Goal: Check status: Check status

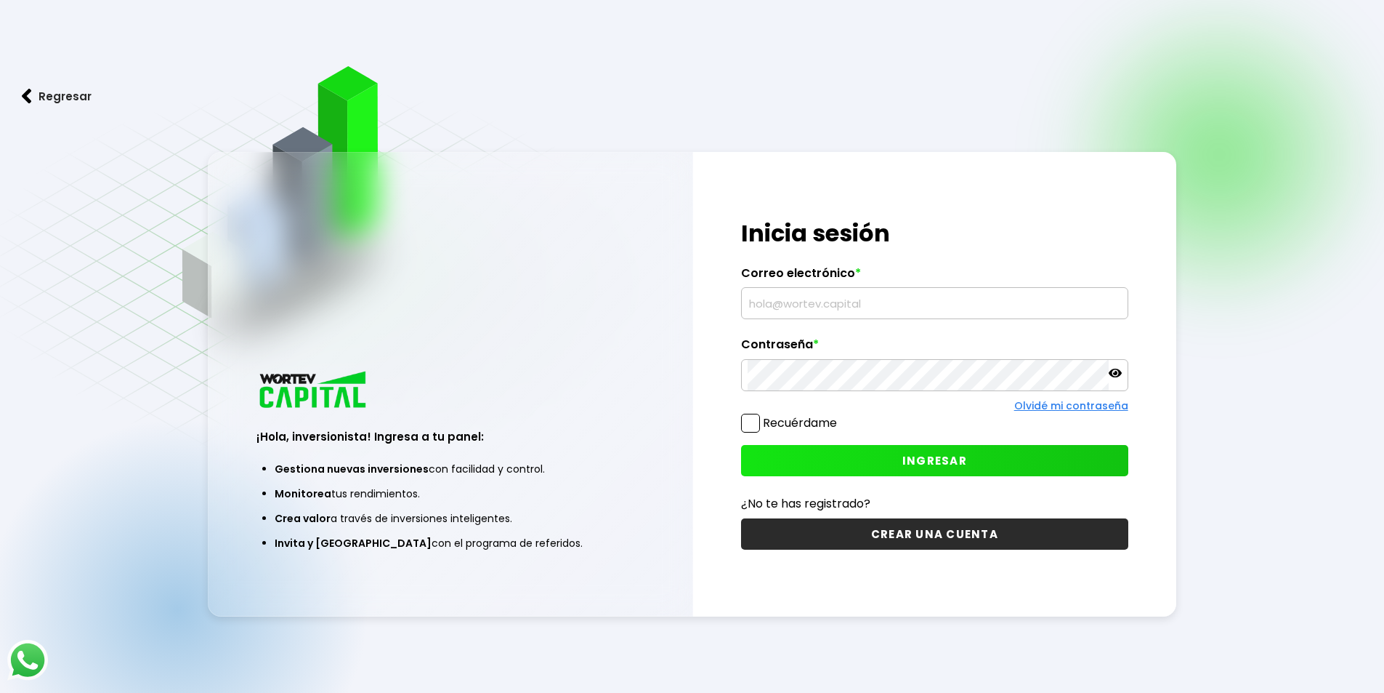
type input "[EMAIL_ADDRESS][PERSON_NAME][DOMAIN_NAME]"
click at [871, 459] on button "INGRESAR" at bounding box center [934, 460] width 387 height 31
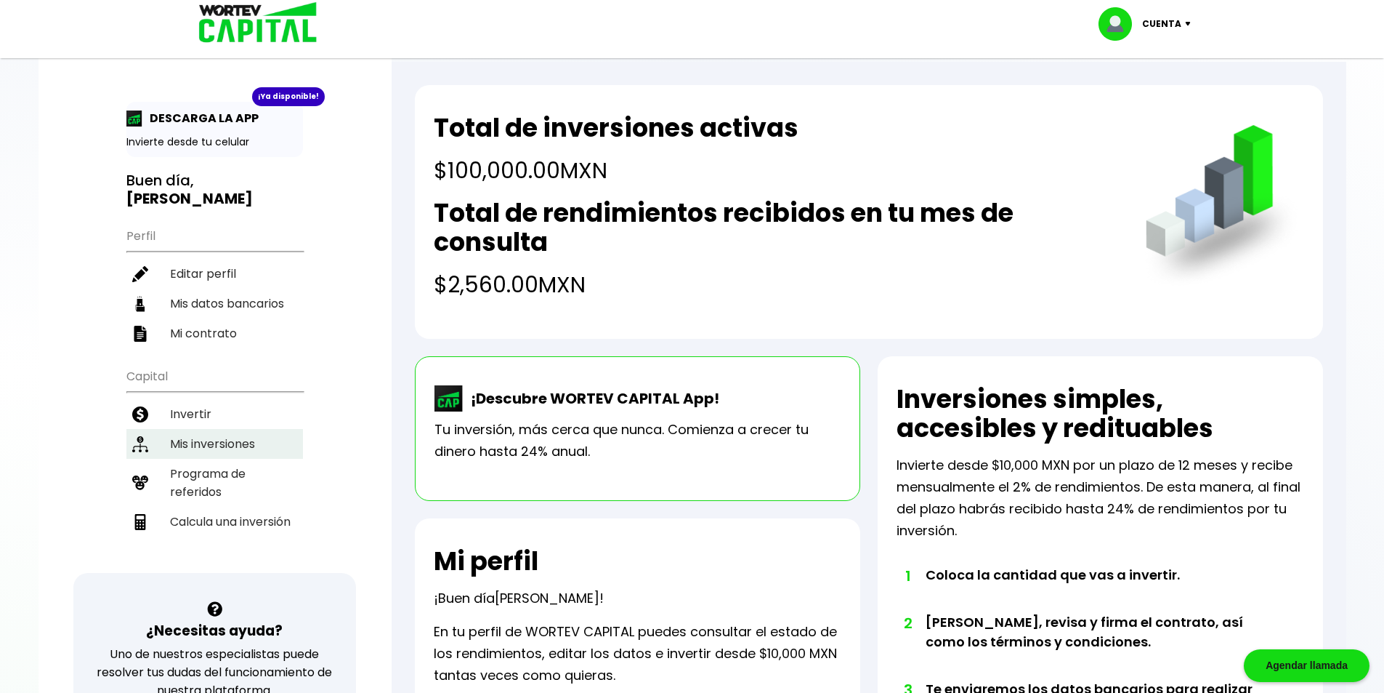
click at [245, 446] on li "Mis inversiones" at bounding box center [214, 444] width 177 height 30
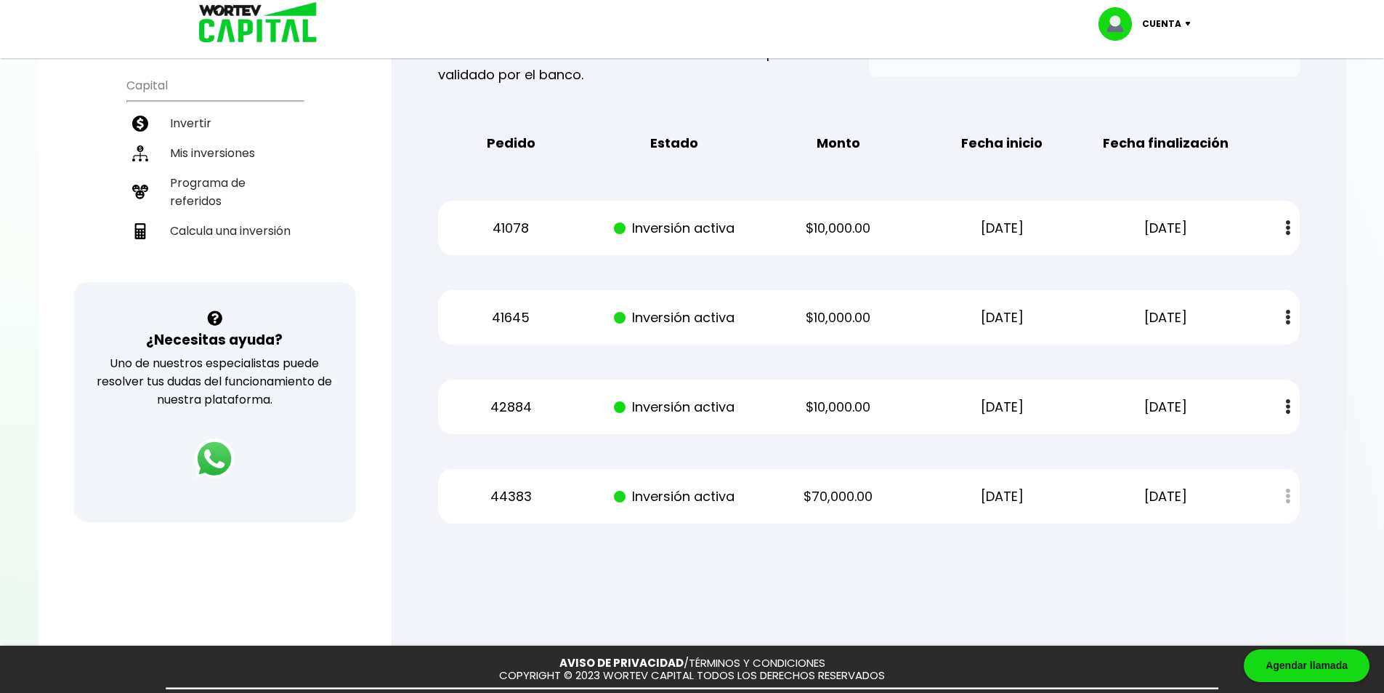
scroll to position [218, 0]
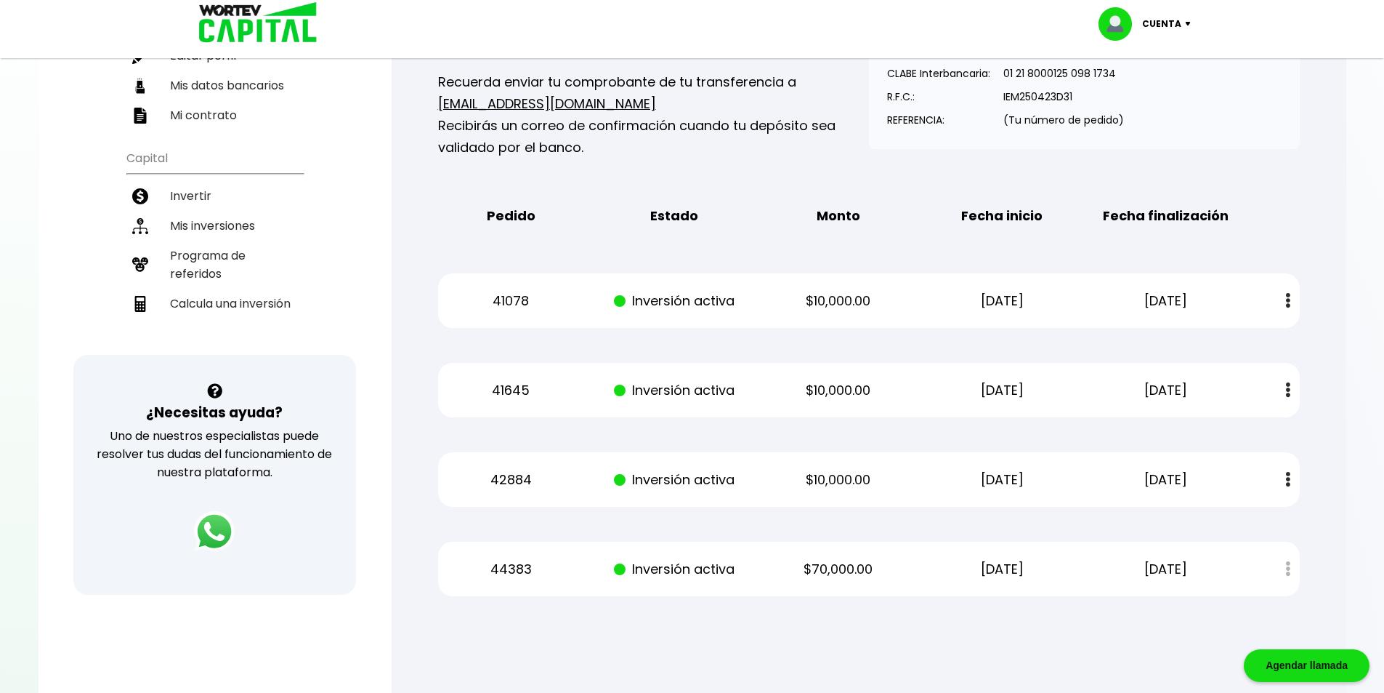
click at [1292, 302] on button at bounding box center [1288, 300] width 20 height 31
click at [505, 299] on p "41078" at bounding box center [511, 301] width 138 height 22
click at [1291, 239] on div "Mis inversiones Como inversionista activo de WORTEV CAPITAL, apoyas el crecimie…" at bounding box center [869, 268] width 908 height 702
click at [1294, 424] on div "Mis inversiones Como inversionista activo de WORTEV CAPITAL, apoyas el crecimie…" at bounding box center [869, 268] width 908 height 702
click at [1286, 390] on img at bounding box center [1288, 389] width 4 height 15
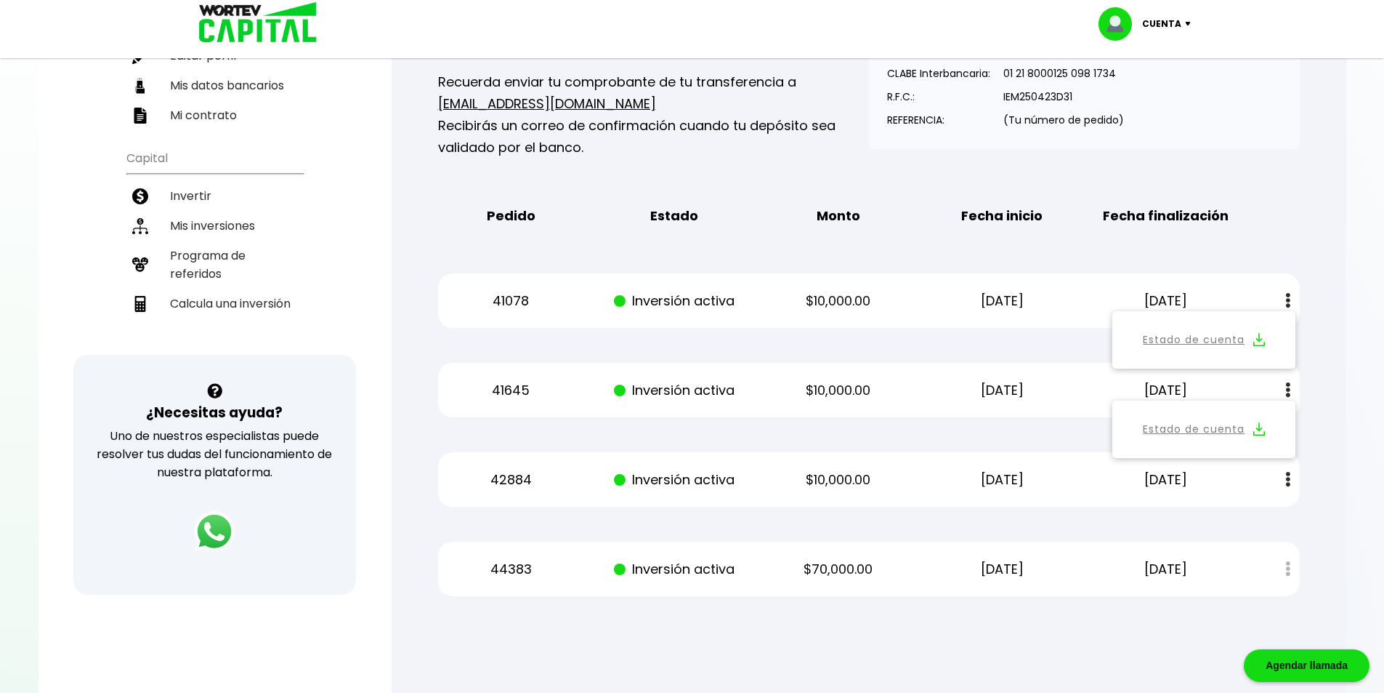
click at [1349, 376] on div at bounding box center [692, 346] width 1384 height 693
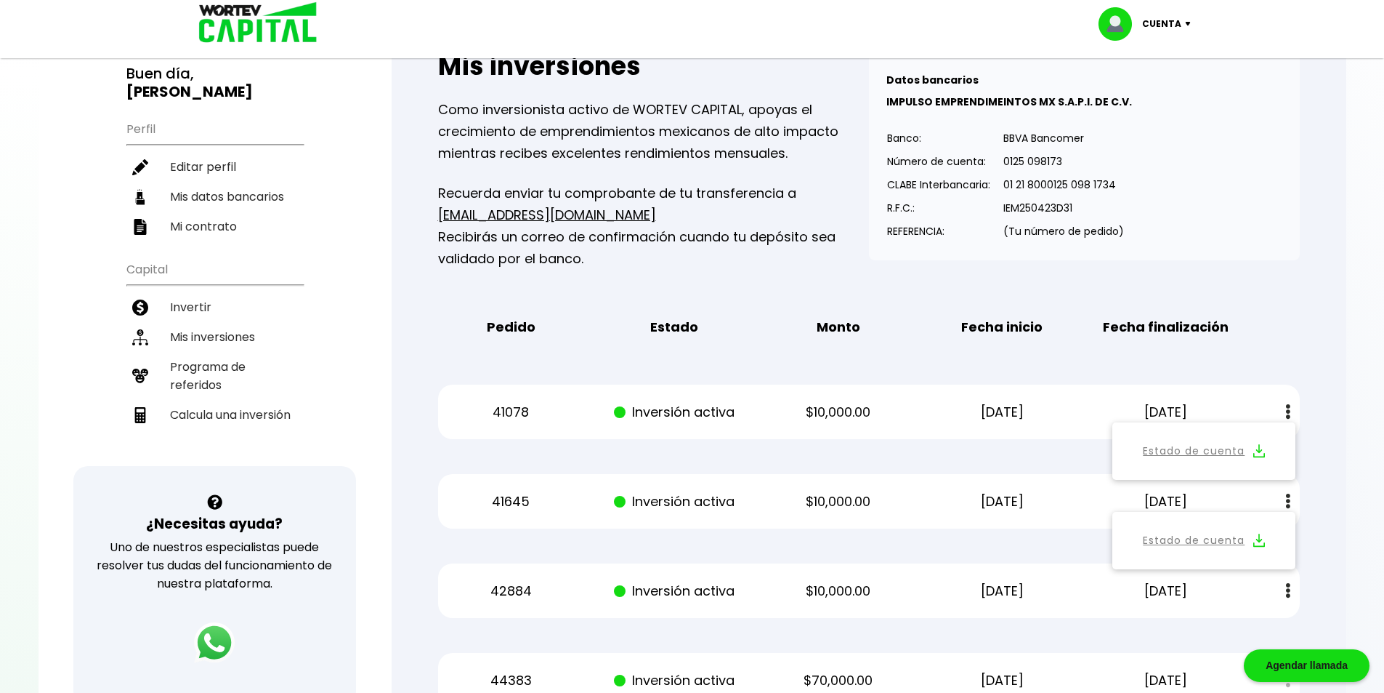
scroll to position [0, 0]
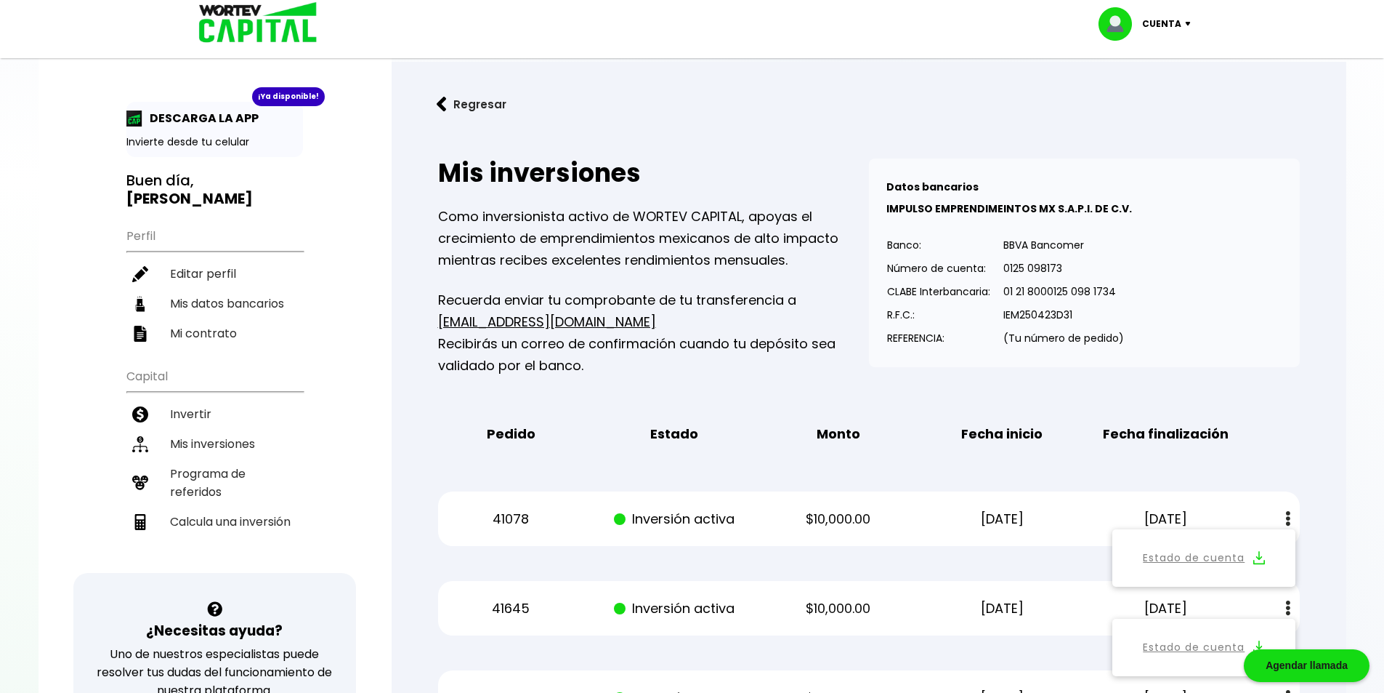
click at [435, 104] on button "Regresar" at bounding box center [471, 104] width 113 height 39
